Goal: Transaction & Acquisition: Download file/media

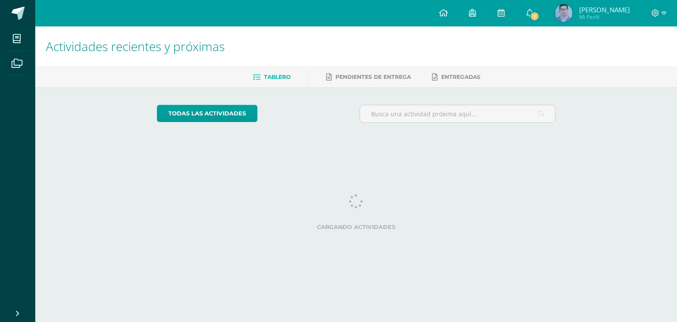
click at [543, 26] on link "1" at bounding box center [530, 13] width 28 height 26
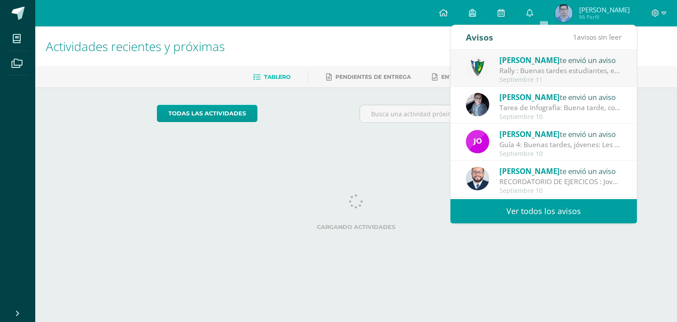
click at [553, 61] on div "[PERSON_NAME] te envió un aviso" at bounding box center [560, 59] width 123 height 11
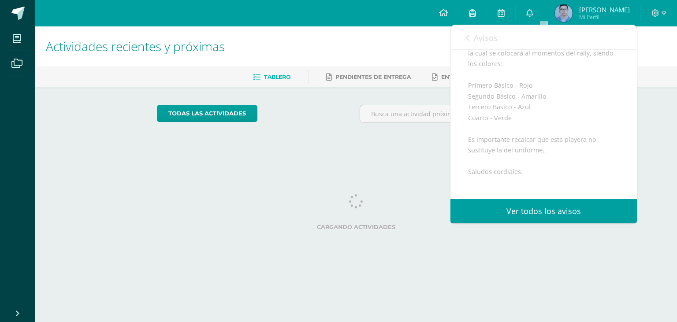
scroll to position [152, 0]
click at [369, 148] on html "Mis cursos Archivos Cerrar panel [DEMOGRAPHIC_DATA] Cuarto Bachillerato CMP Bac…" at bounding box center [338, 74] width 677 height 148
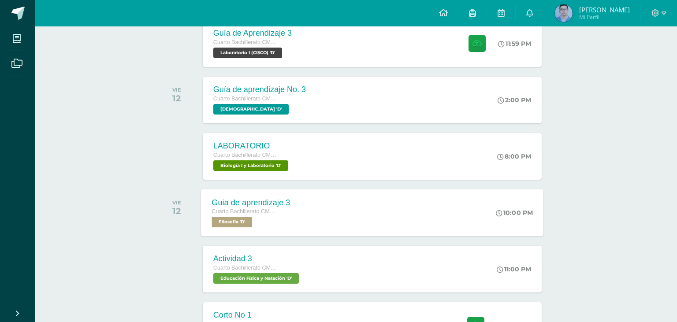
scroll to position [355, 0]
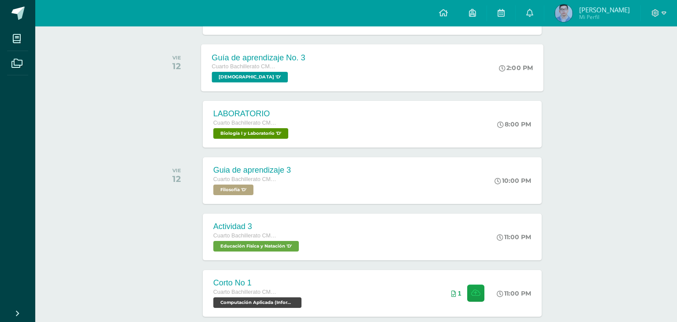
click at [268, 75] on div "Cuarto Bachillerato CMP Bachillerato en CCLL con Orientación en Computación Bib…" at bounding box center [258, 72] width 93 height 20
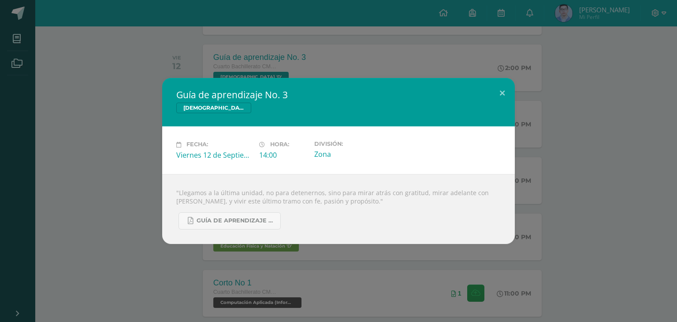
click at [559, 144] on div "Guía de aprendizaje No. 3 Biblia Fecha: Viernes 12 de Septiembre Hora: 14:00 Di…" at bounding box center [339, 161] width 670 height 166
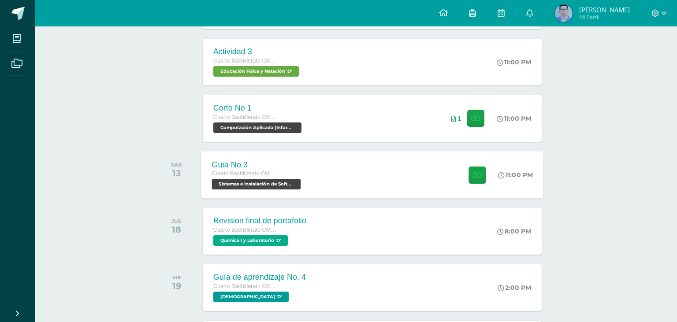
scroll to position [533, 0]
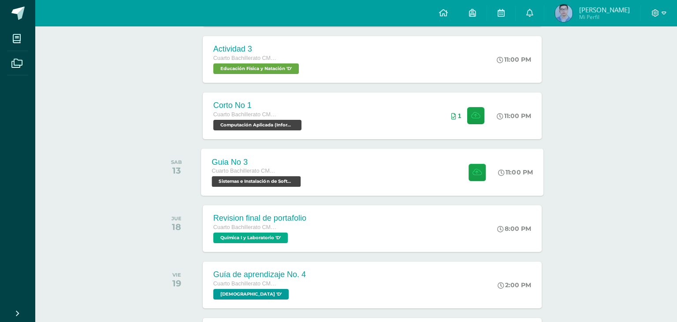
click at [301, 188] on div "Guia No 3 Cuarto Bachillerato CMP Bachillerato en CCLL con Orientación en Compu…" at bounding box center [257, 172] width 112 height 47
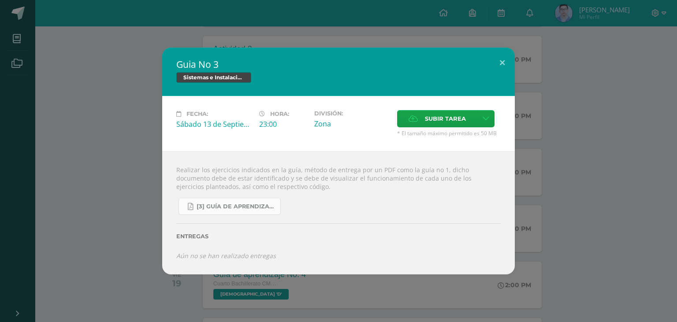
click at [238, 215] on link "[3] Guía de Aprendizaje - Sistemas e Instalación de Software.pdf" at bounding box center [229, 206] width 102 height 17
click at [74, 59] on div "Guia No 3 Sistemas e Instalación de Software (Desarrollo de Software) Fecha: Sá…" at bounding box center [339, 161] width 670 height 227
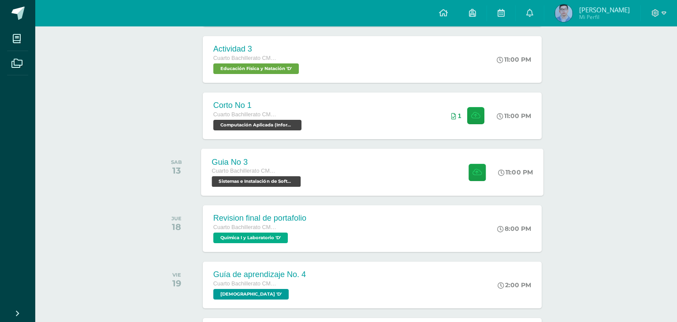
click at [297, 182] on span "Sistemas e Instalación de Software (Desarrollo de Software) 'D'" at bounding box center [256, 181] width 89 height 11
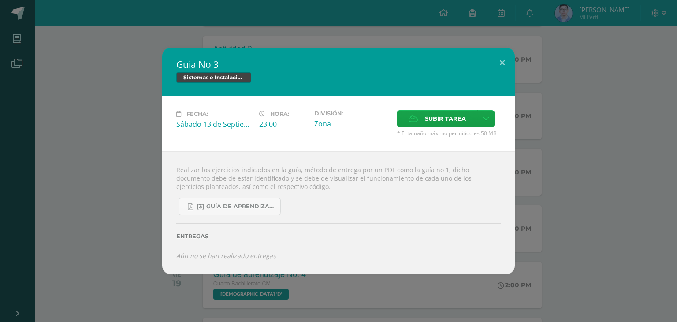
click at [145, 158] on div "Guia No 3 Sistemas e Instalación de Software (Desarrollo de Software) Fecha: Sá…" at bounding box center [339, 161] width 670 height 227
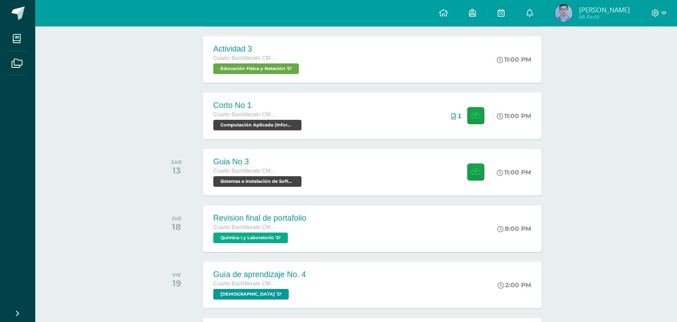
scroll to position [809, 0]
